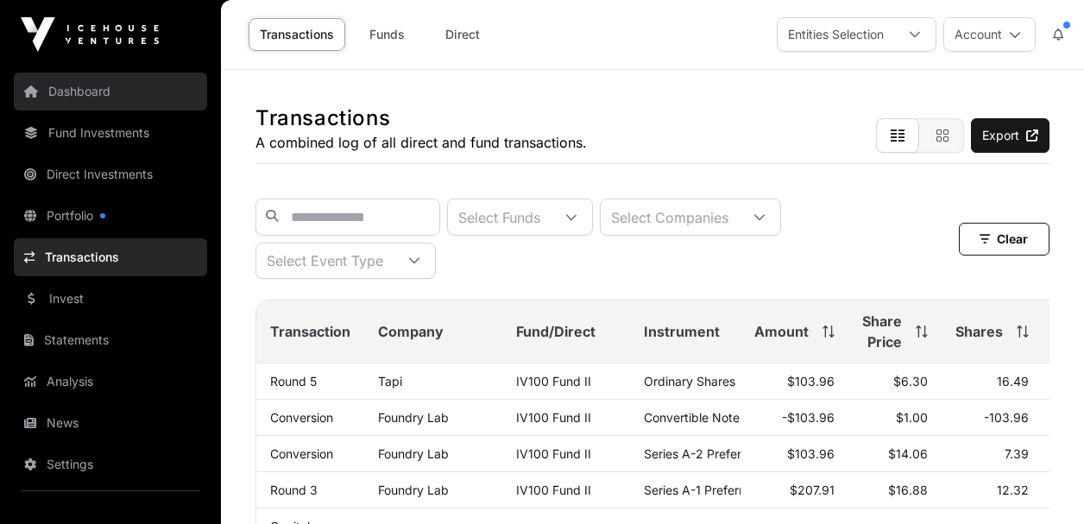
click at [82, 95] on link "Dashboard" at bounding box center [110, 92] width 193 height 38
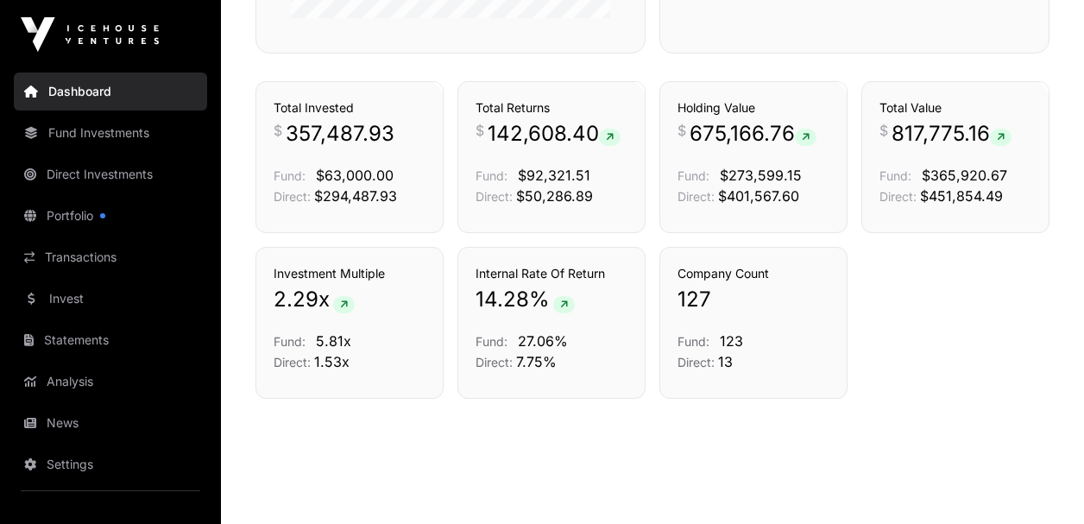
scroll to position [953, 0]
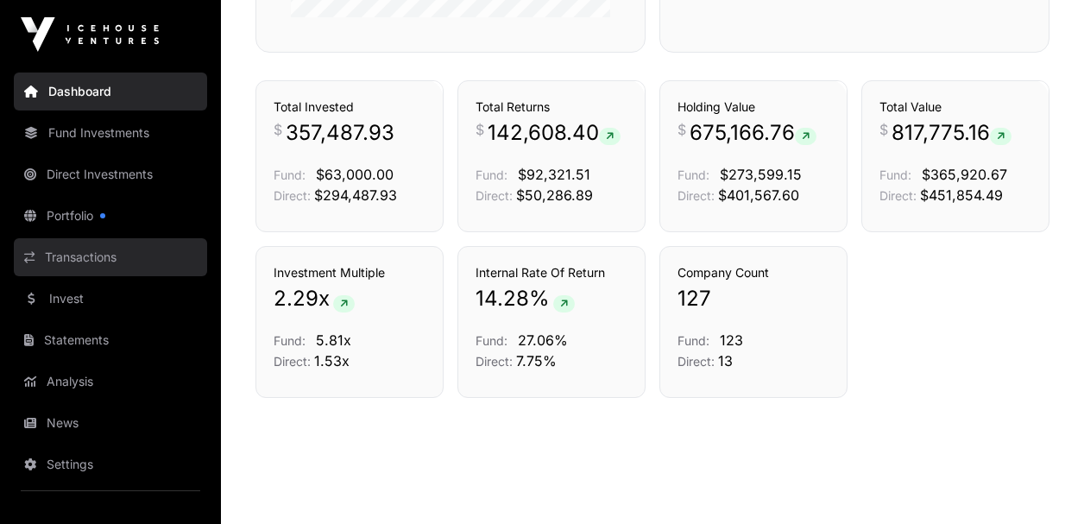
click at [113, 253] on link "Transactions" at bounding box center [110, 257] width 193 height 38
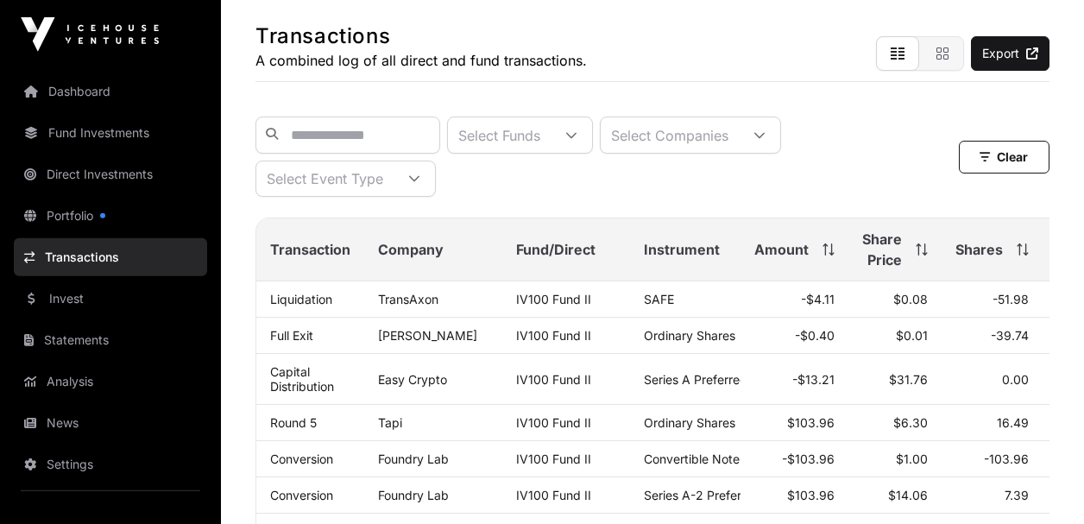
scroll to position [83, 0]
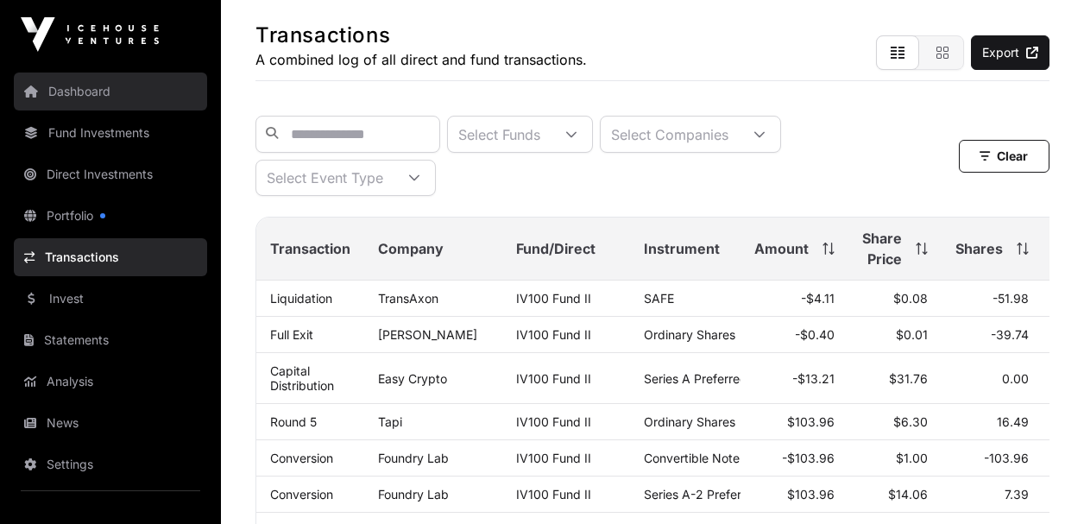
click at [84, 98] on link "Dashboard" at bounding box center [110, 92] width 193 height 38
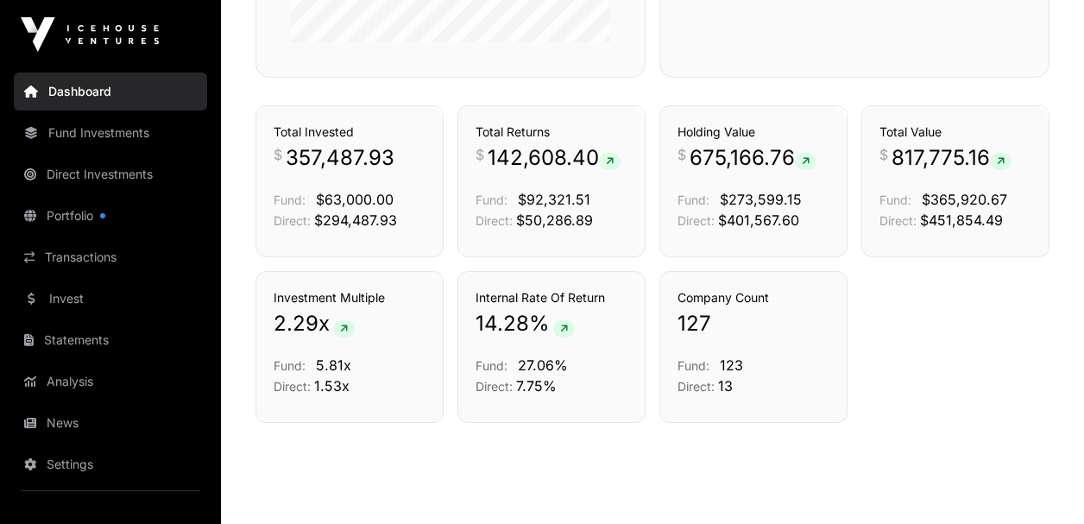
scroll to position [953, 0]
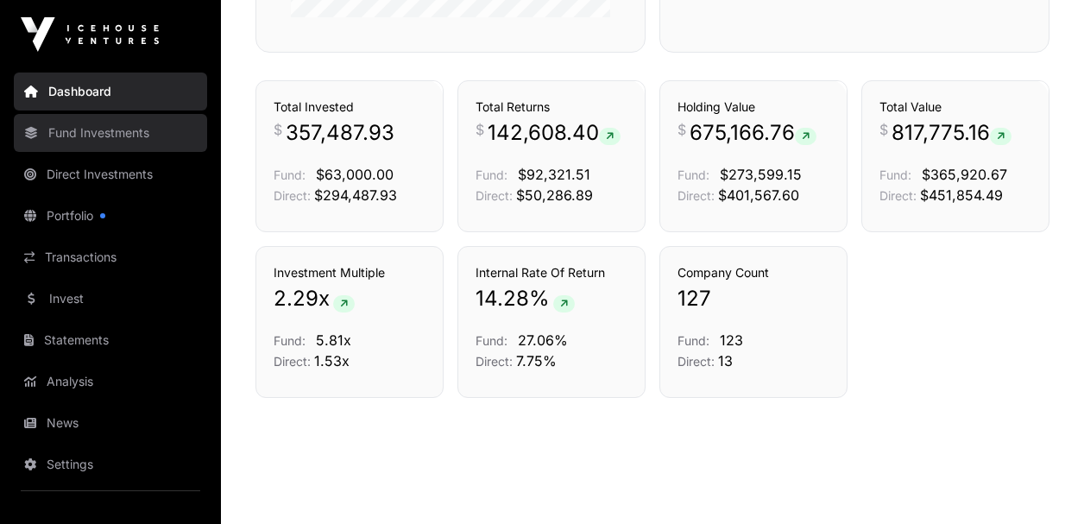
click at [133, 128] on link "Fund Investments" at bounding box center [110, 133] width 193 height 38
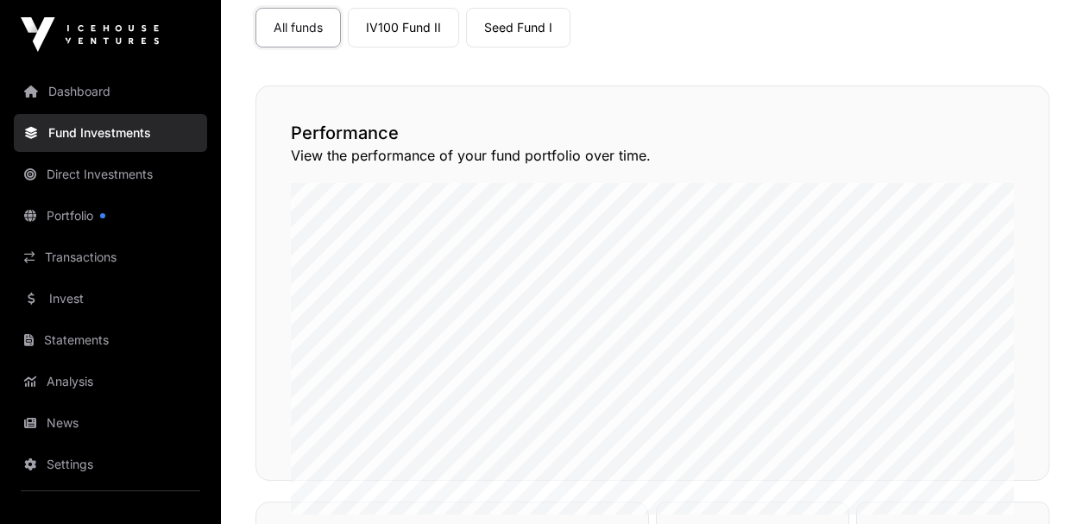
scroll to position [124, 0]
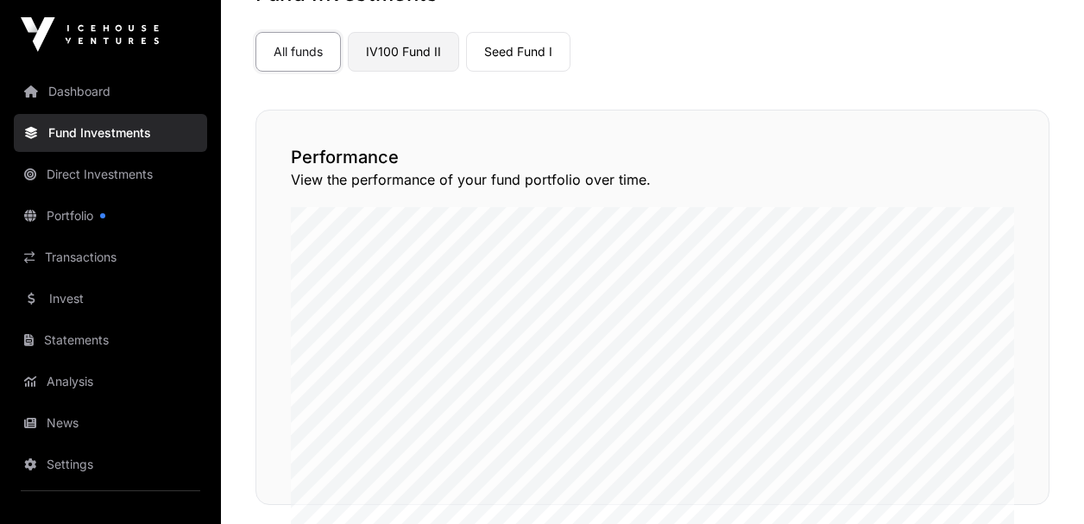
click at [426, 59] on link "IV100 Fund II" at bounding box center [403, 52] width 111 height 40
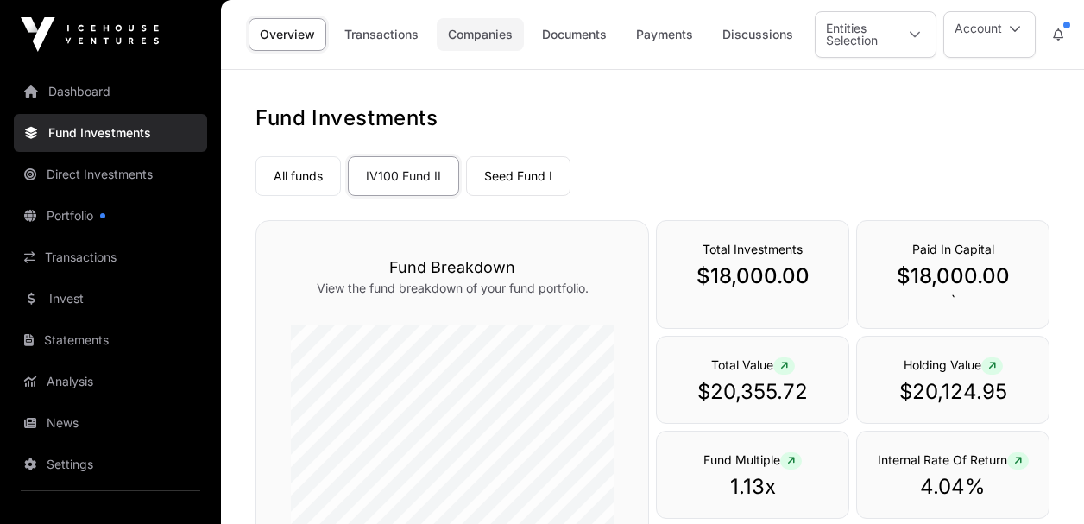
click at [467, 31] on link "Companies" at bounding box center [480, 34] width 87 height 33
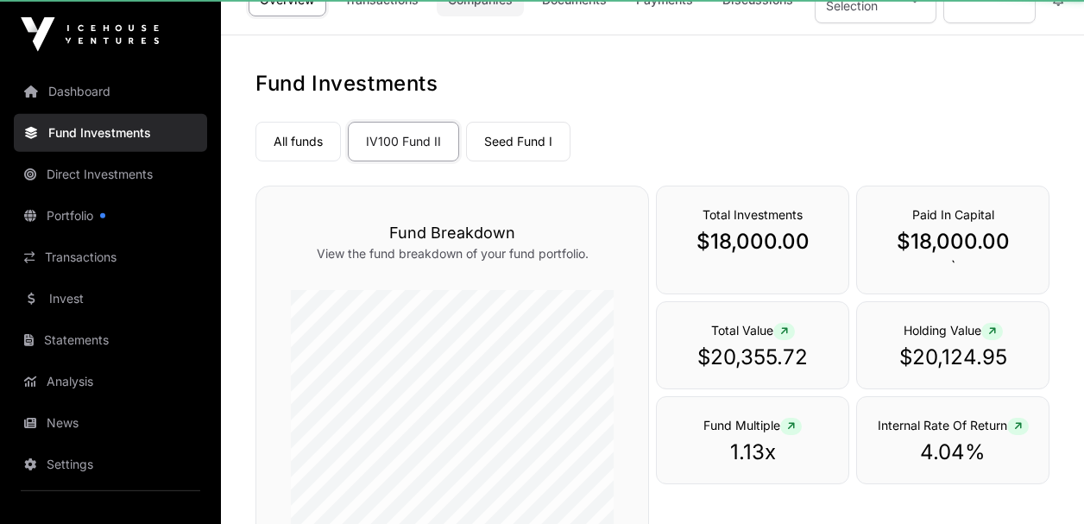
scroll to position [41, 0]
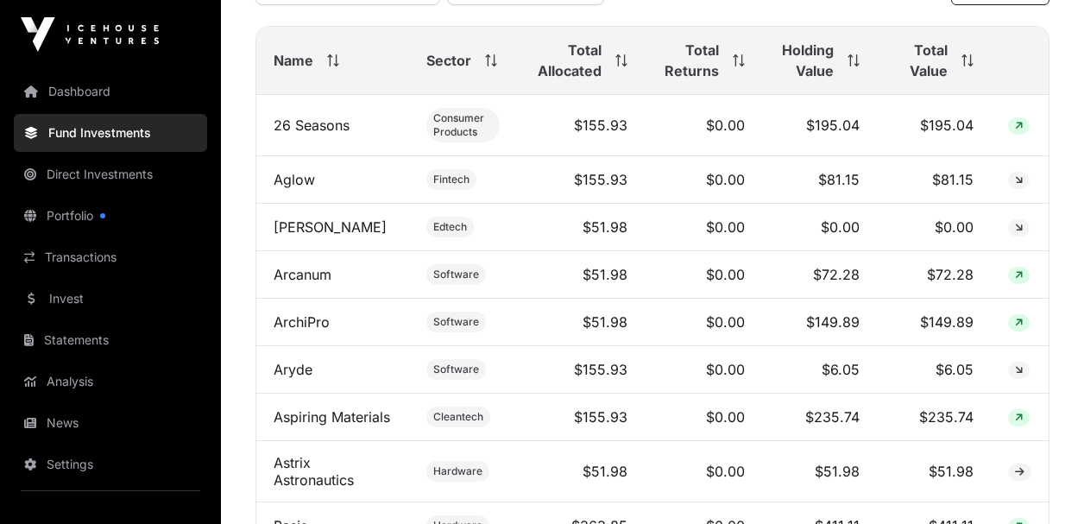
scroll to position [779, 0]
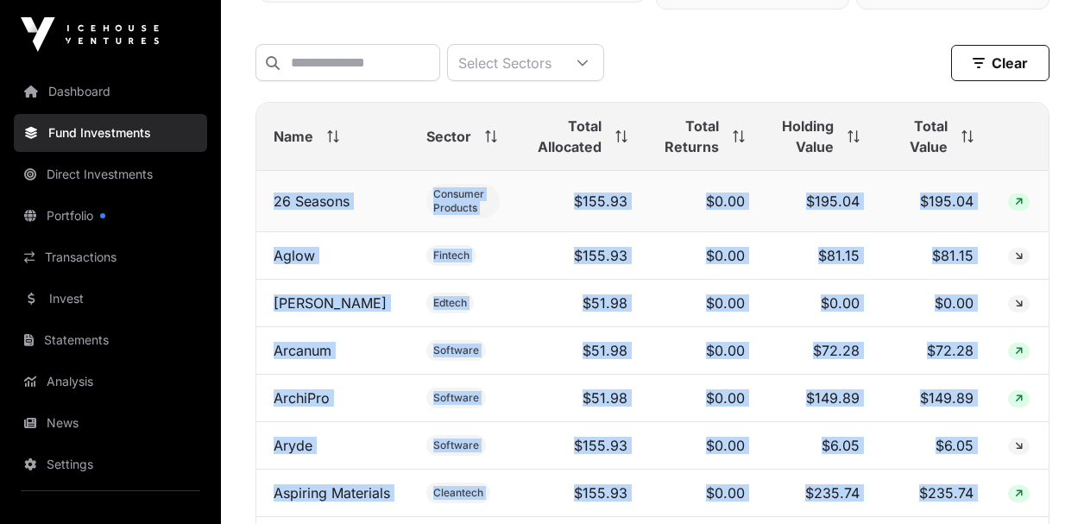
drag, startPoint x: 975, startPoint y: 413, endPoint x: 263, endPoint y: 185, distance: 747.2
copy table "26 Seasons Consumer Products $155.93 $0.00 $195.04 $195.04 Aglow Fintech $155.9…"
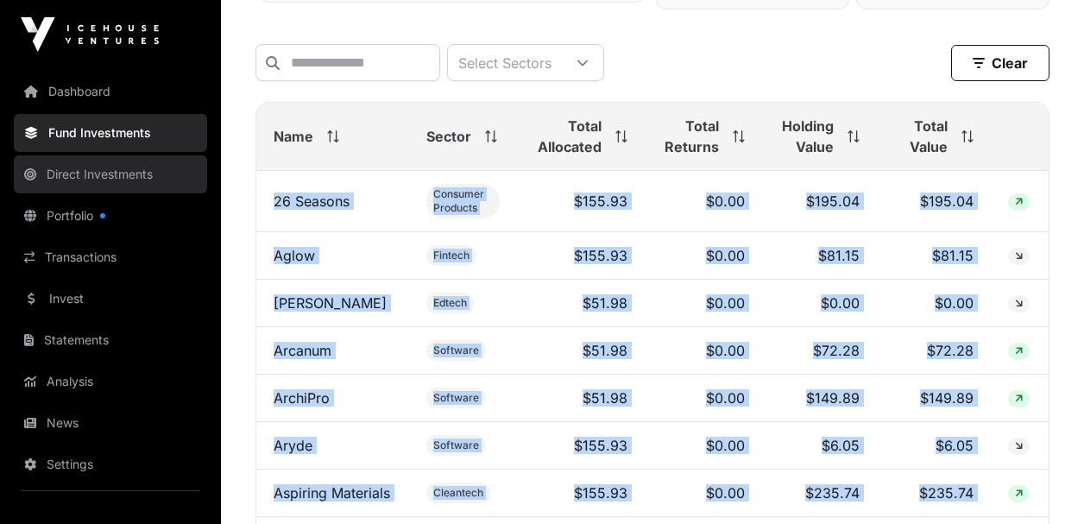
click at [94, 174] on link "Direct Investments" at bounding box center [110, 174] width 193 height 38
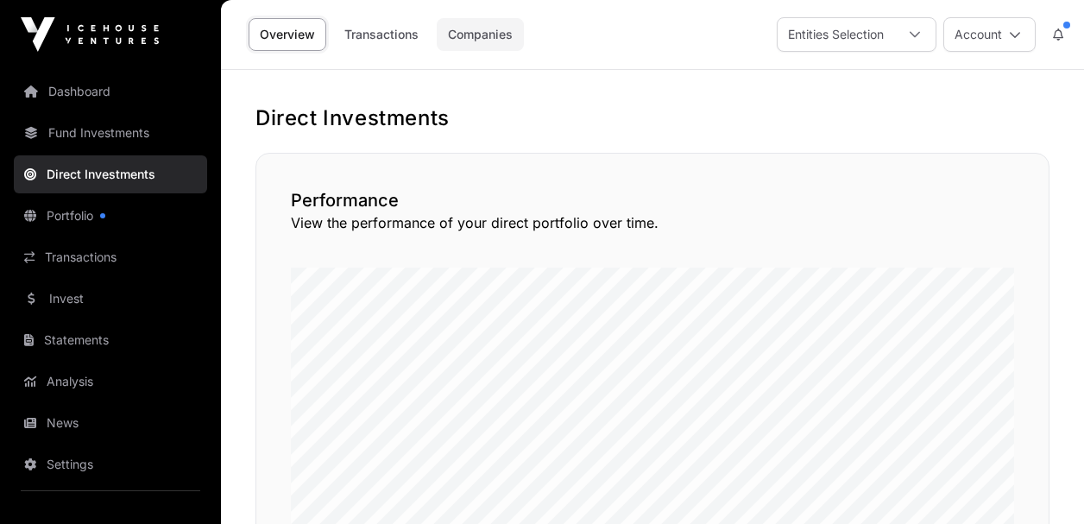
click at [489, 40] on link "Companies" at bounding box center [480, 34] width 87 height 33
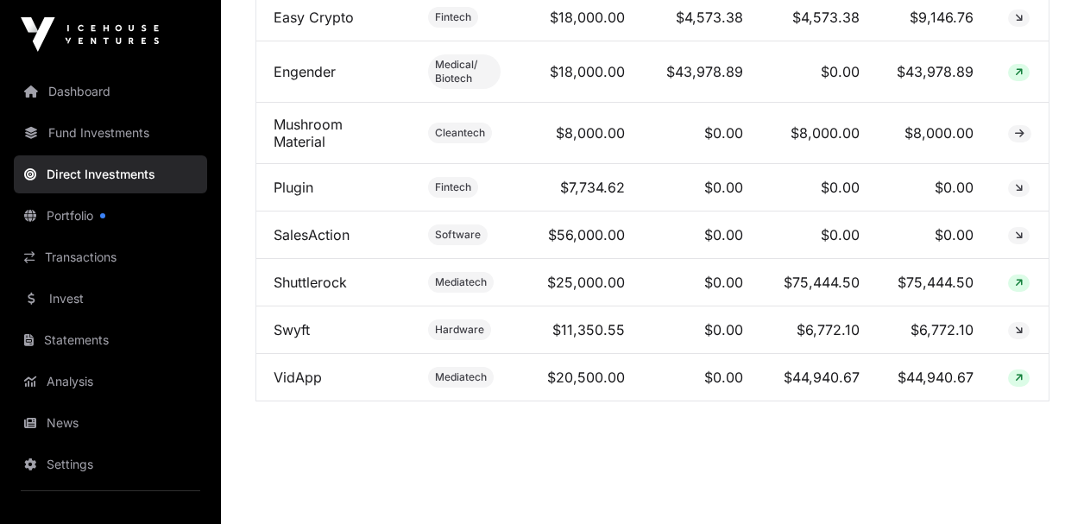
scroll to position [1026, 0]
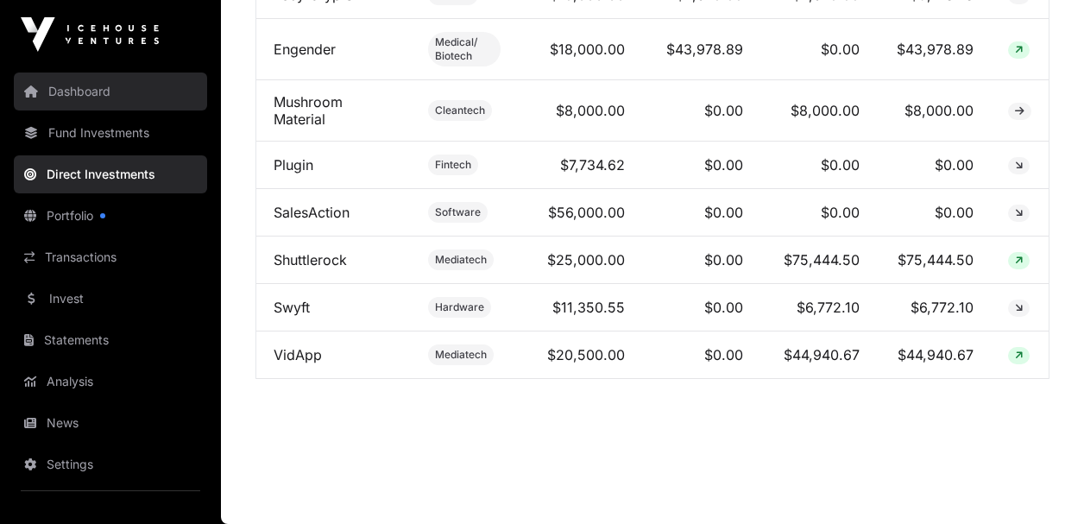
click at [102, 98] on link "Dashboard" at bounding box center [110, 92] width 193 height 38
